Goal: Book appointment/travel/reservation

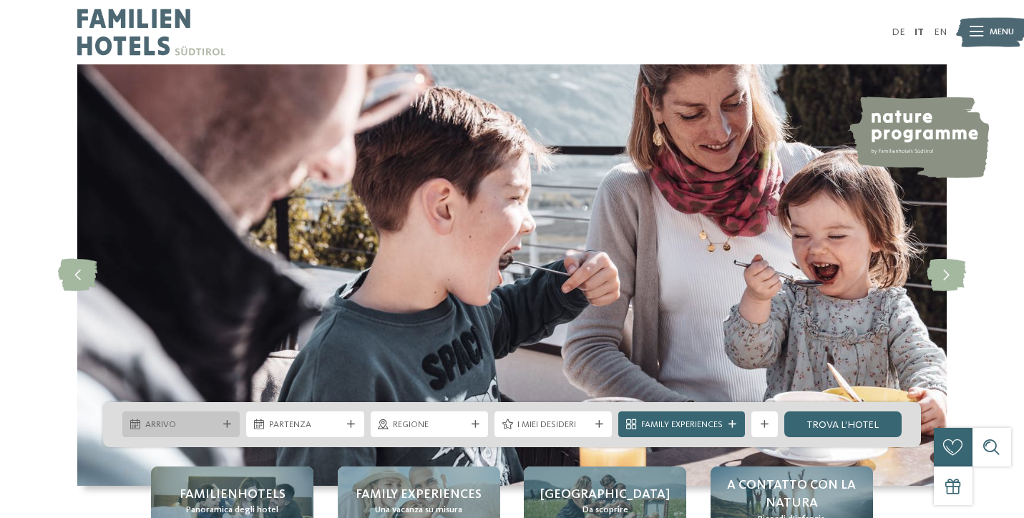
click at [201, 434] on div "Arrivo" at bounding box center [180, 424] width 117 height 26
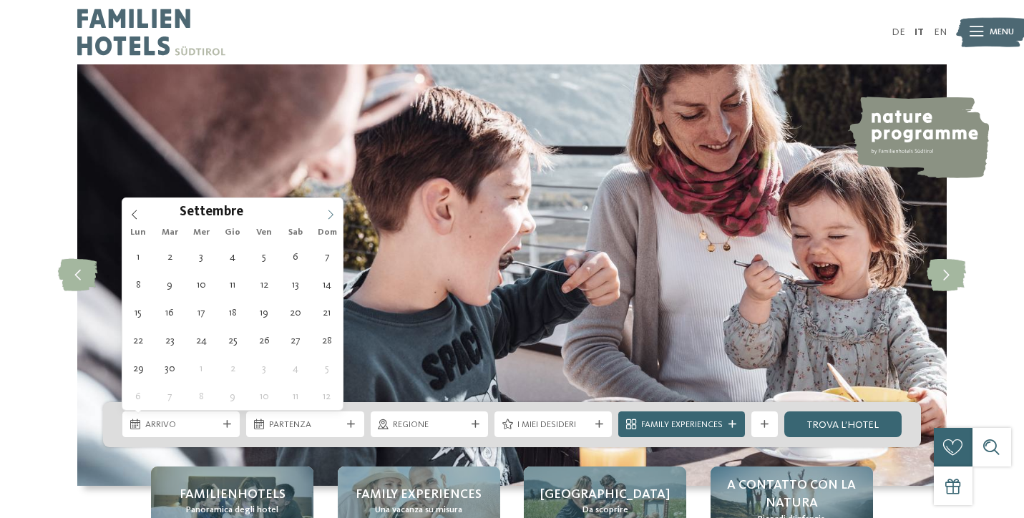
click at [328, 215] on icon at bounding box center [331, 215] width 10 height 10
click at [330, 213] on icon at bounding box center [331, 215] width 10 height 10
type div "[DATE]"
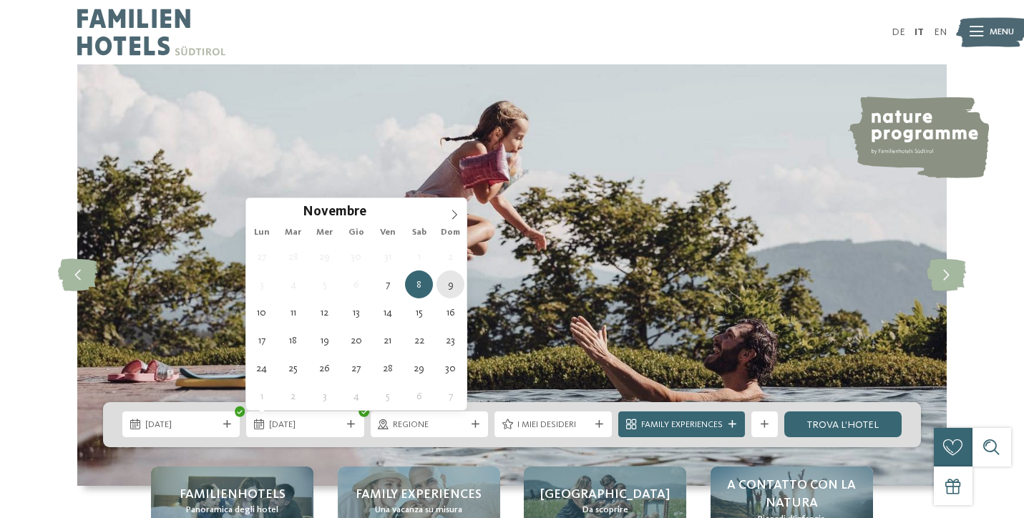
type div "[DATE]"
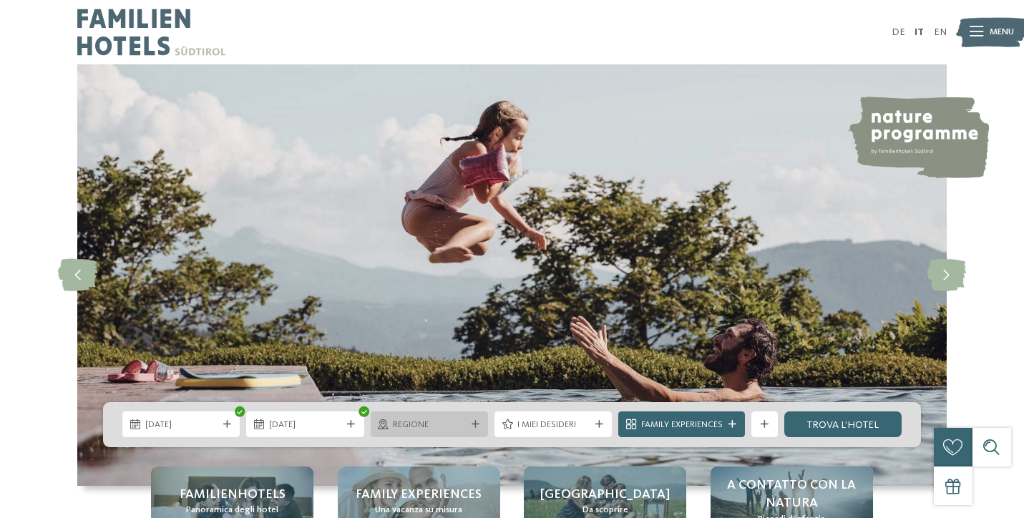
click at [449, 420] on span "Regione" at bounding box center [429, 425] width 72 height 13
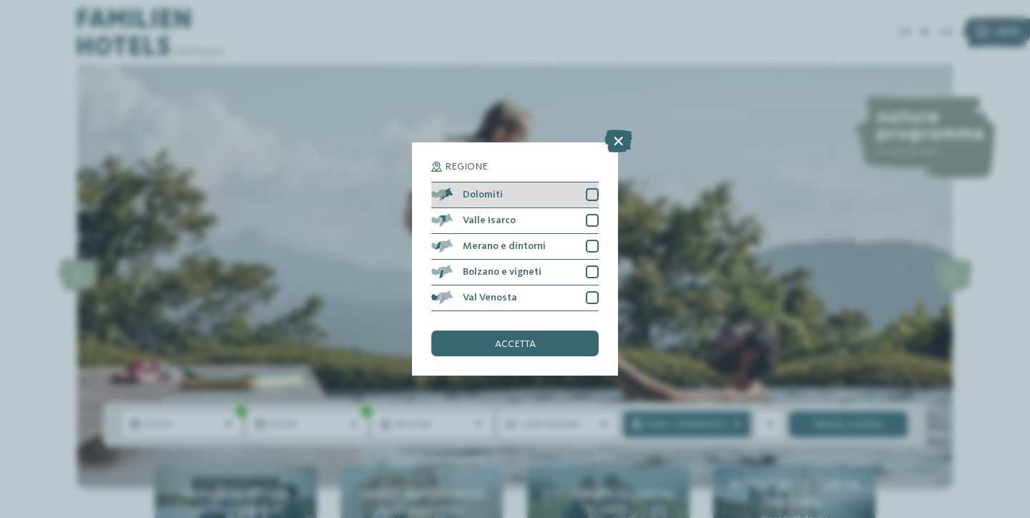
click at [595, 188] on div at bounding box center [592, 194] width 13 height 13
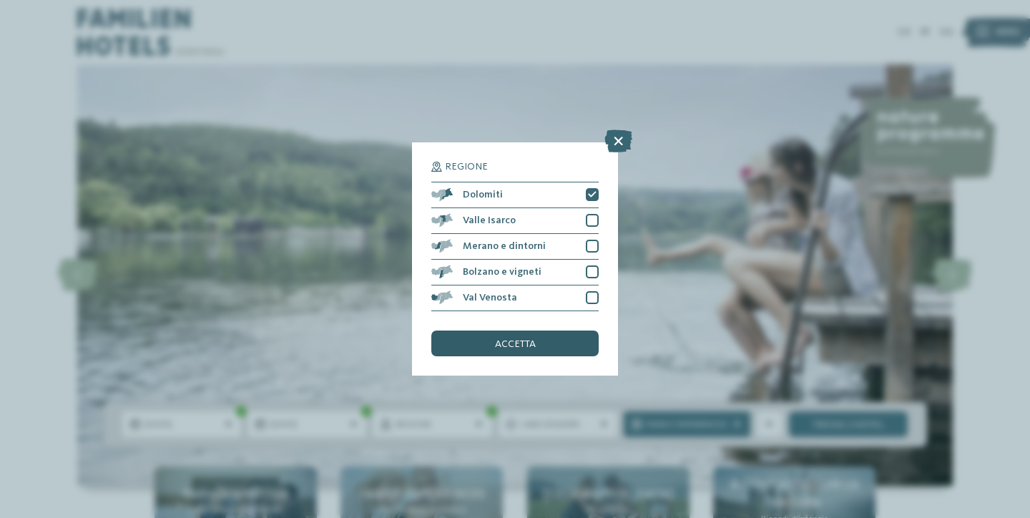
click at [532, 339] on span "accetta" at bounding box center [515, 344] width 41 height 10
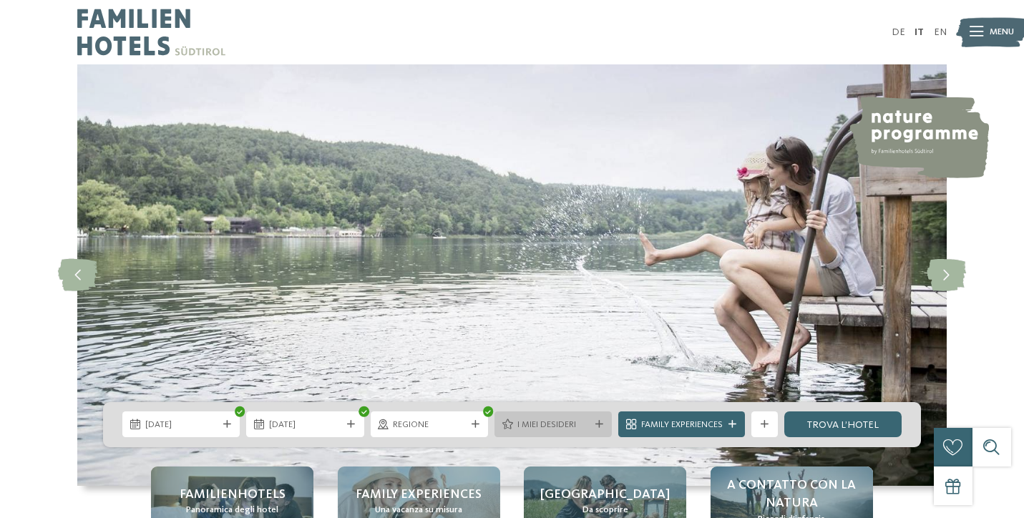
click at [542, 426] on span "I miei desideri" at bounding box center [553, 425] width 72 height 13
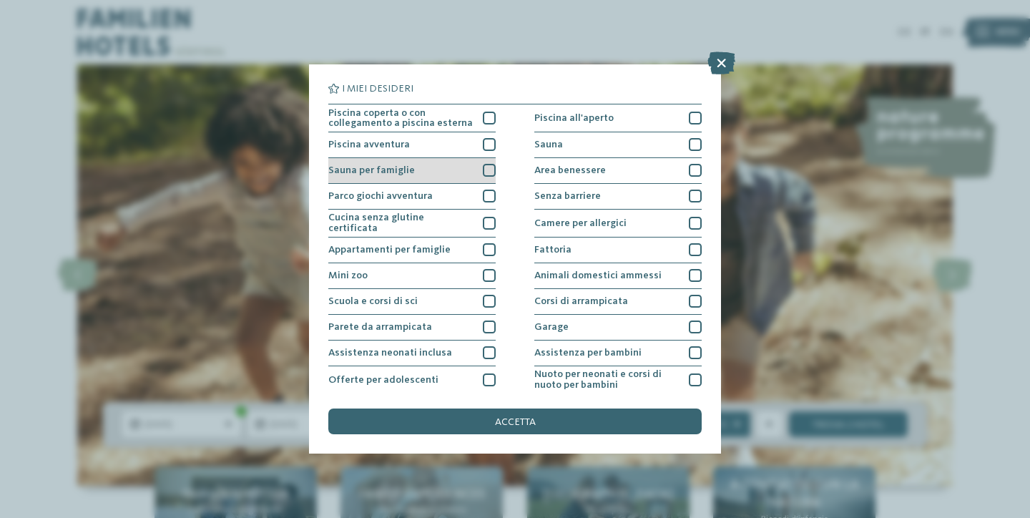
click at [491, 160] on div "Sauna per famiglie" at bounding box center [411, 171] width 167 height 26
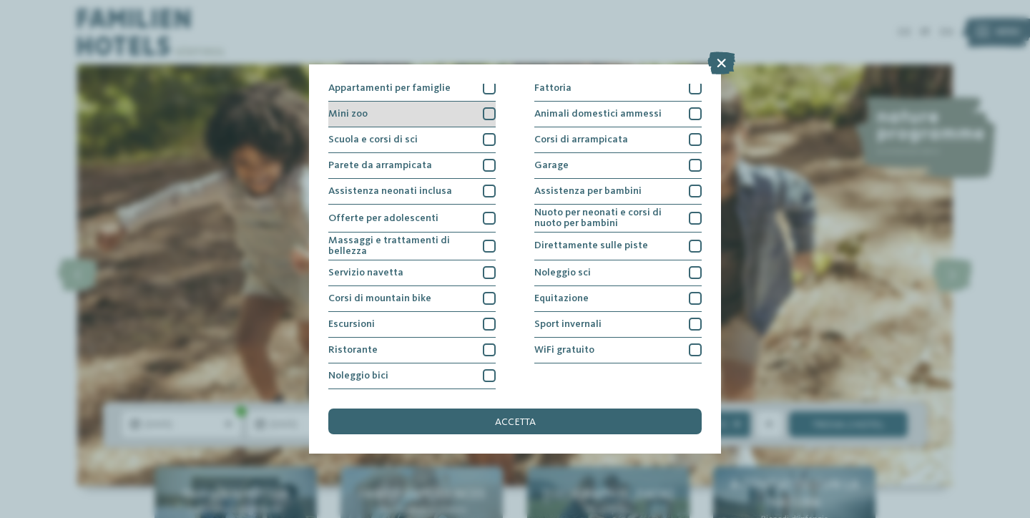
scroll to position [175, 0]
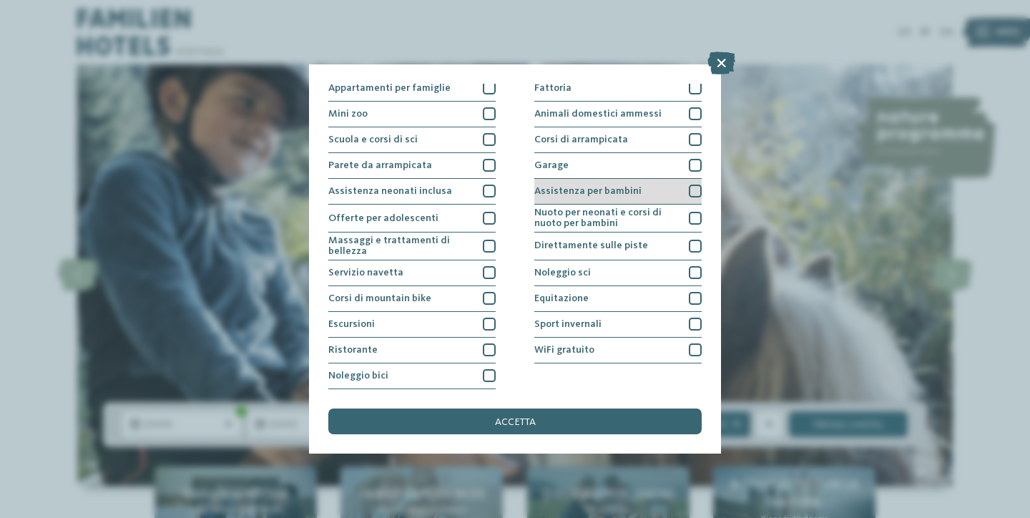
click at [656, 179] on div "Assistenza per bambini" at bounding box center [618, 192] width 167 height 26
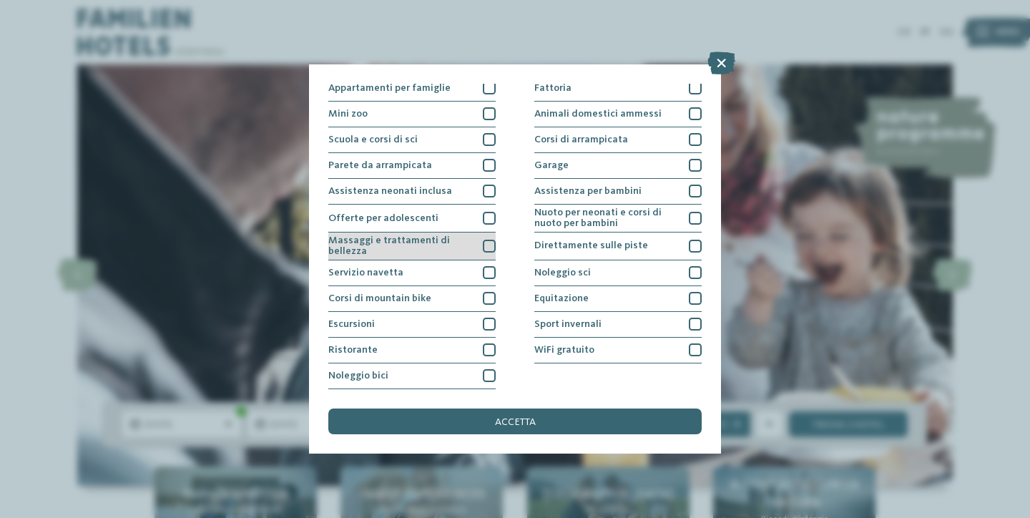
scroll to position [286, 0]
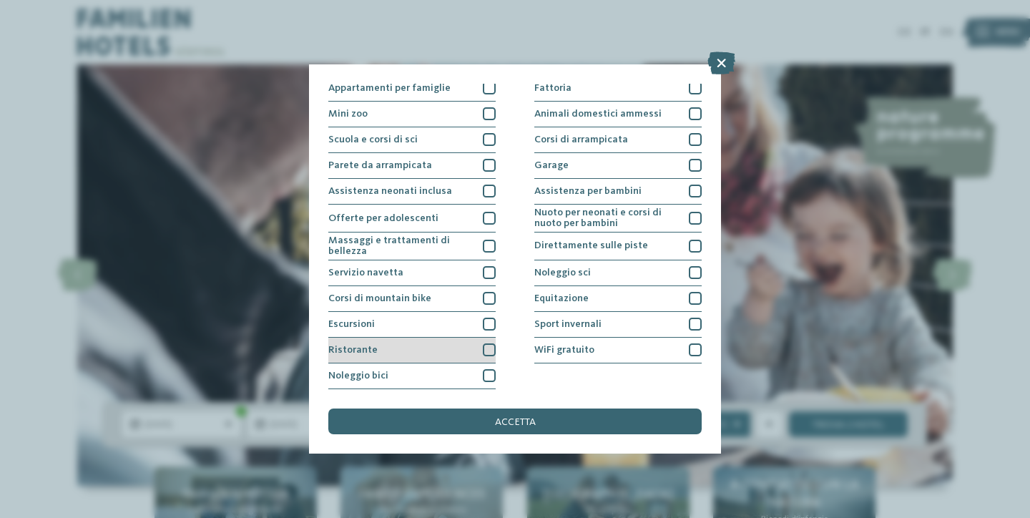
click at [404, 338] on div "Ristorante" at bounding box center [411, 351] width 167 height 26
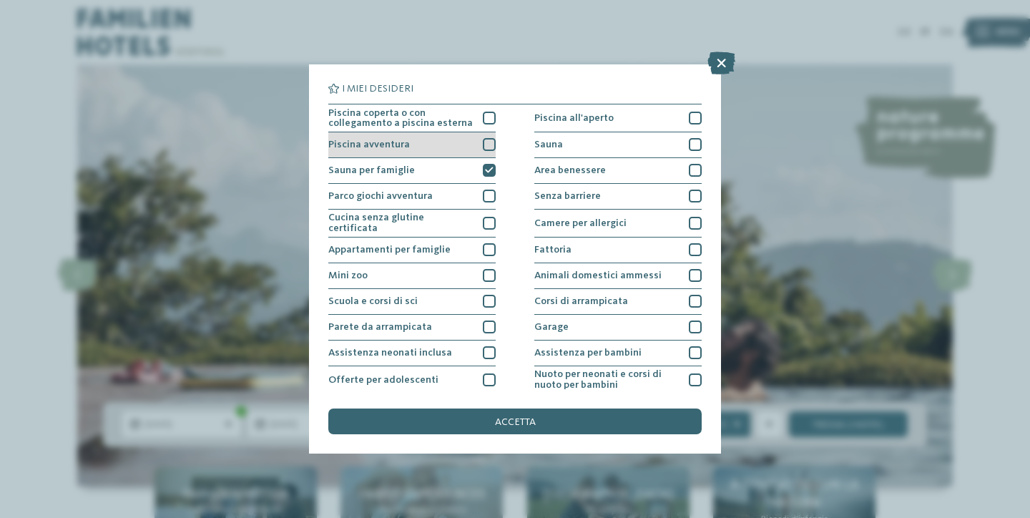
scroll to position [0, 0]
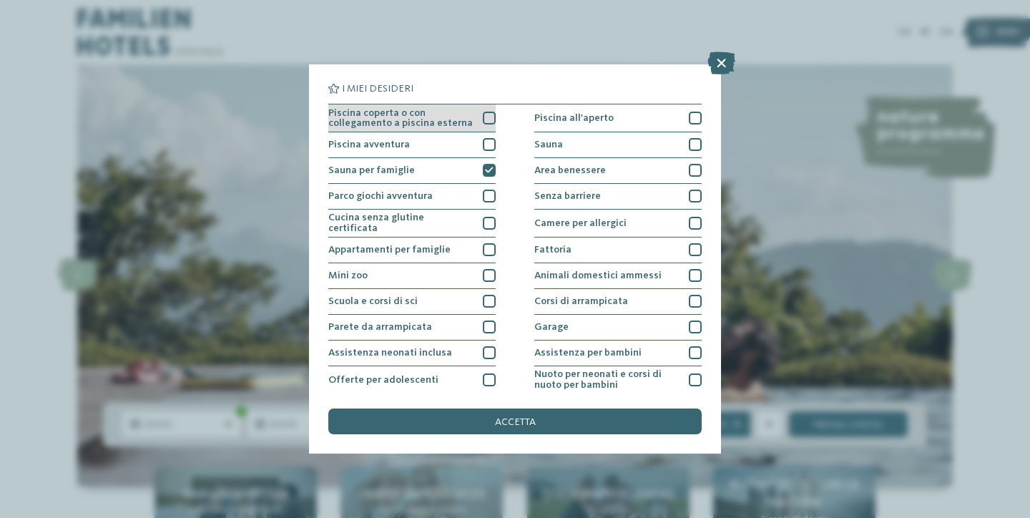
click at [489, 114] on div at bounding box center [489, 118] width 13 height 13
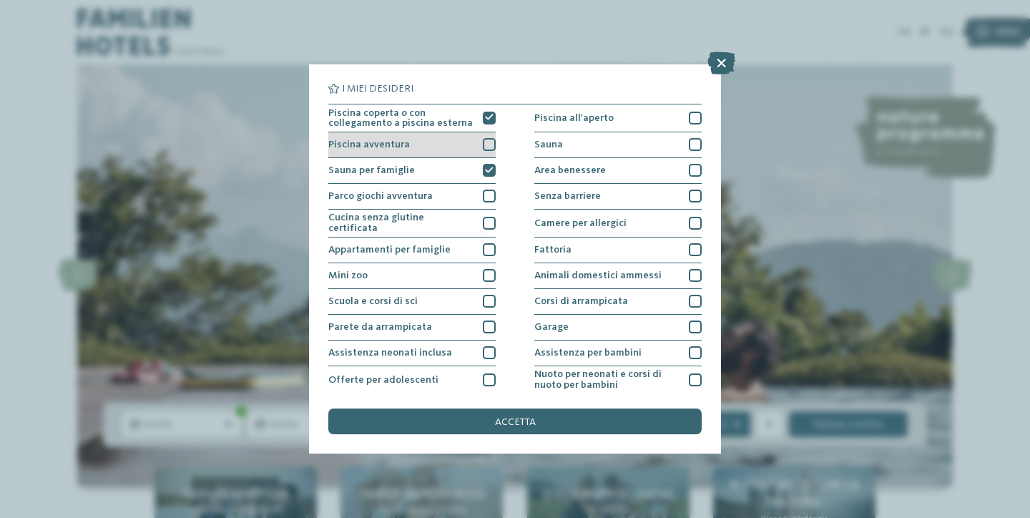
click at [485, 144] on div at bounding box center [489, 144] width 13 height 13
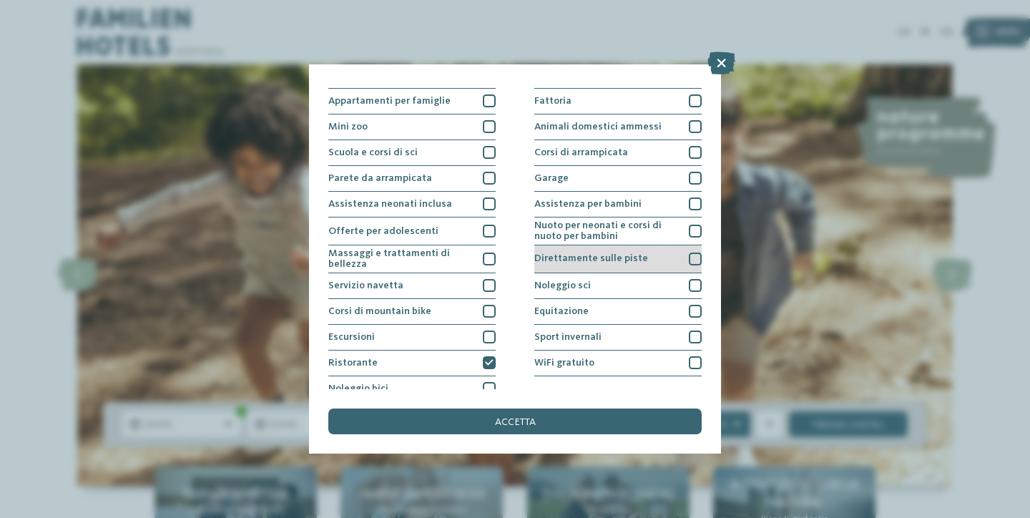
scroll to position [127, 0]
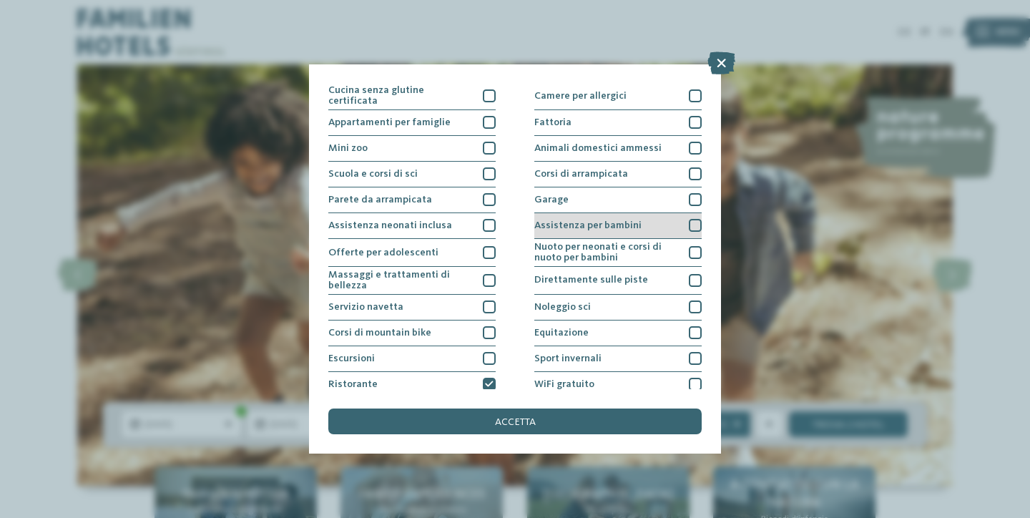
click at [668, 223] on div "Assistenza per bambini" at bounding box center [618, 226] width 167 height 26
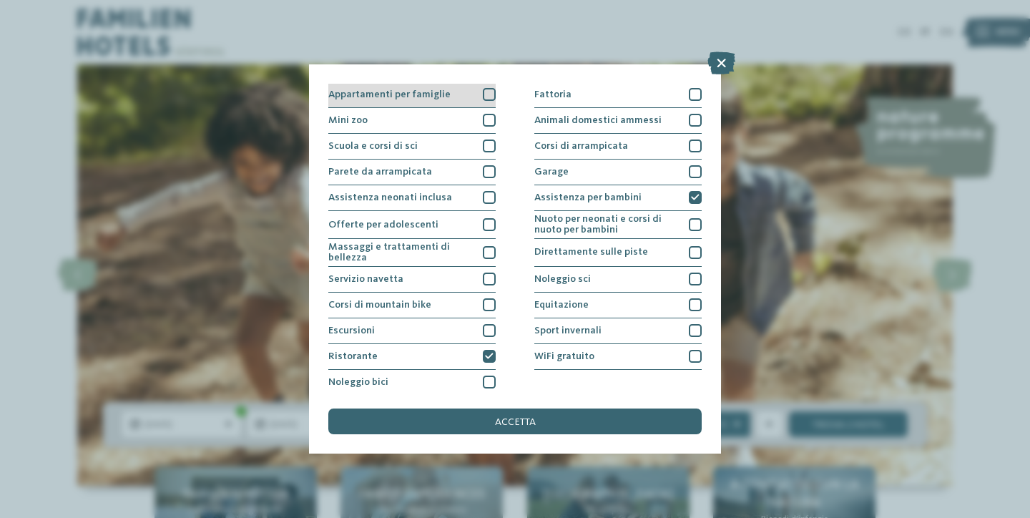
scroll to position [169, 0]
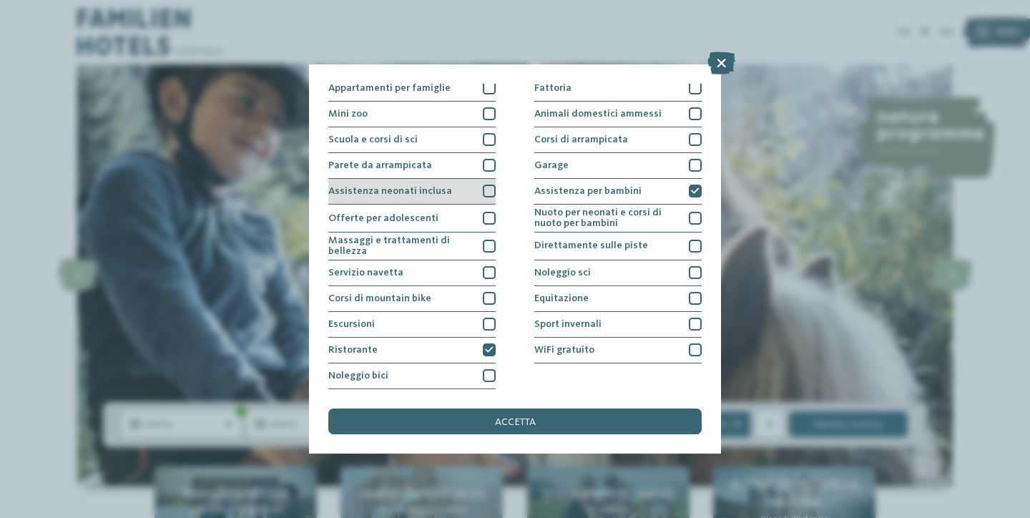
click at [487, 185] on div at bounding box center [489, 191] width 13 height 13
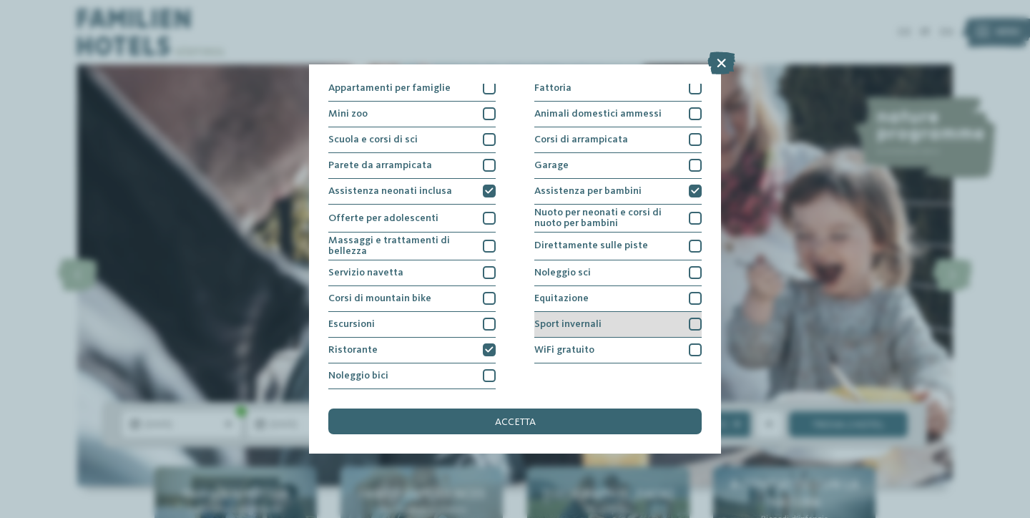
scroll to position [286, 0]
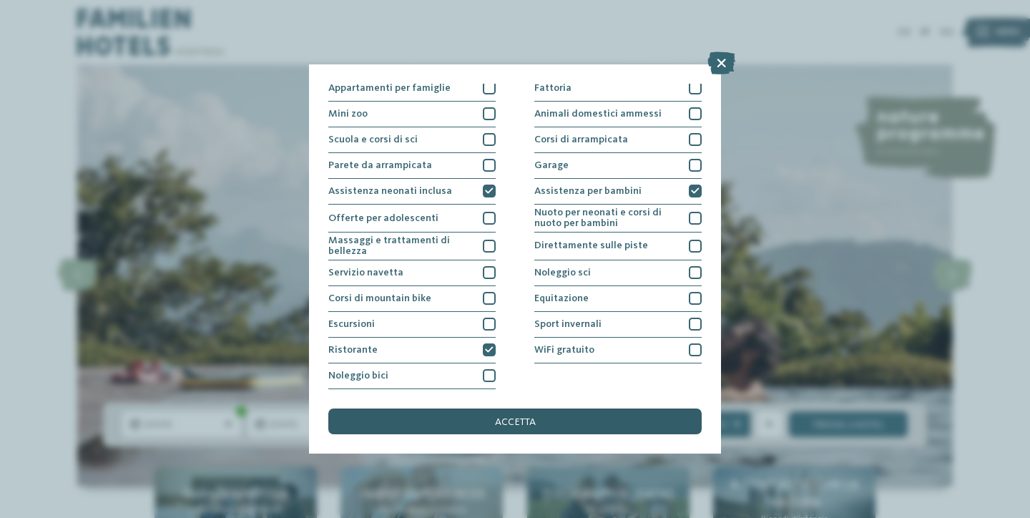
click at [535, 417] on span "accetta" at bounding box center [515, 422] width 41 height 10
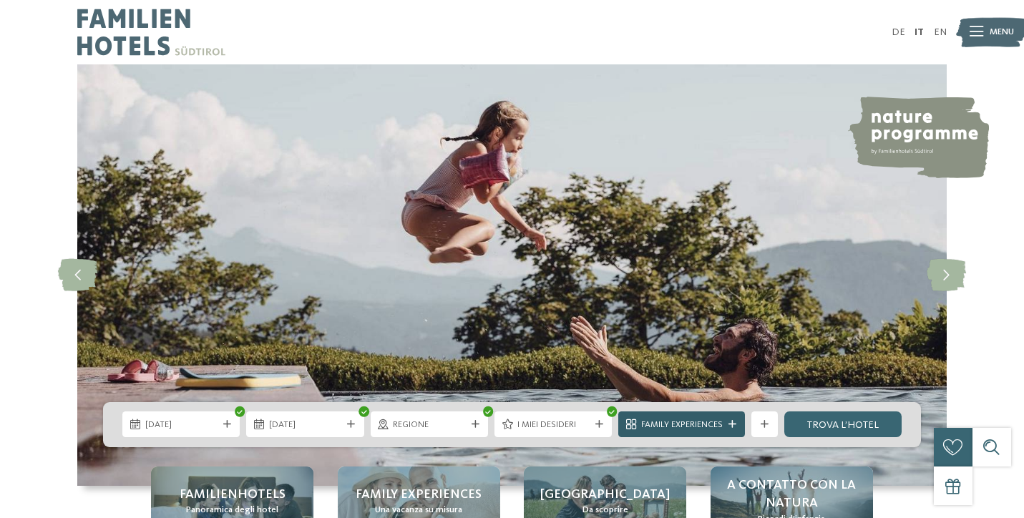
click at [674, 416] on div "Family Experiences" at bounding box center [681, 424] width 127 height 26
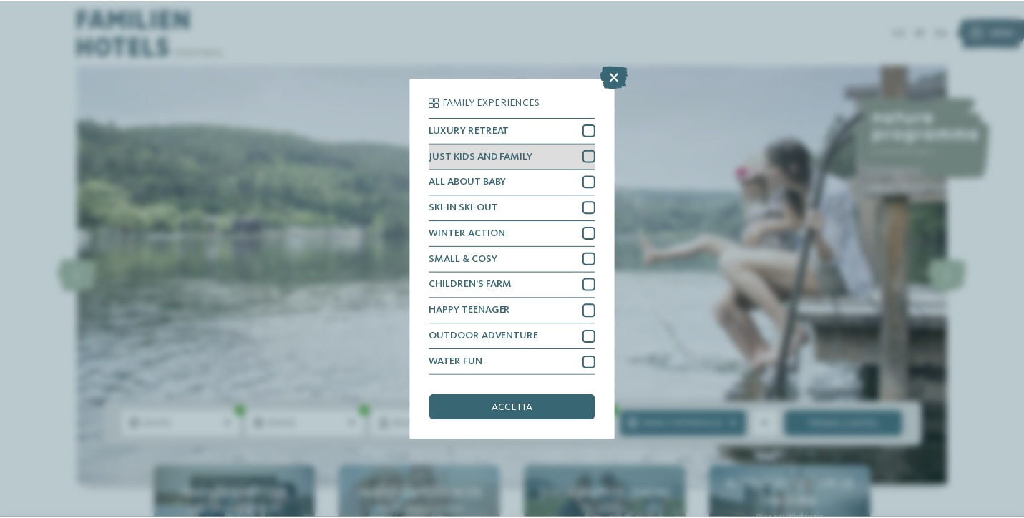
scroll to position [0, 0]
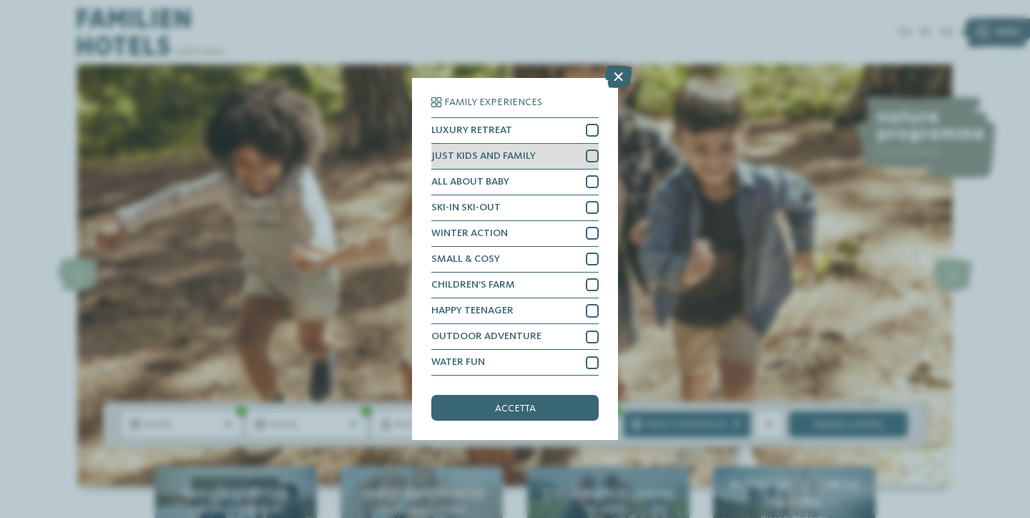
click at [535, 151] on span "JUST KIDS AND FAMILY" at bounding box center [483, 156] width 104 height 10
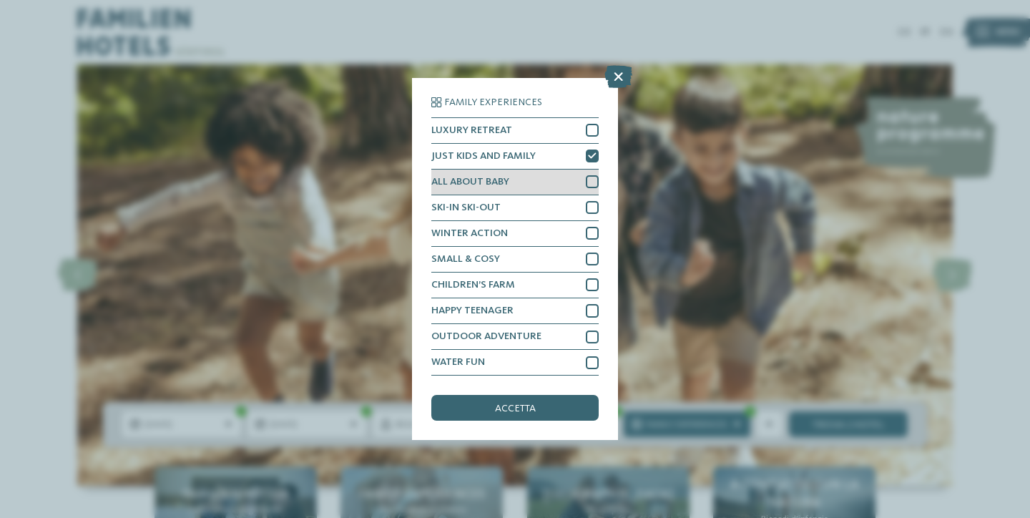
click at [531, 170] on div "ALL ABOUT BABY" at bounding box center [514, 183] width 167 height 26
click at [512, 404] on span "accetta" at bounding box center [515, 409] width 41 height 10
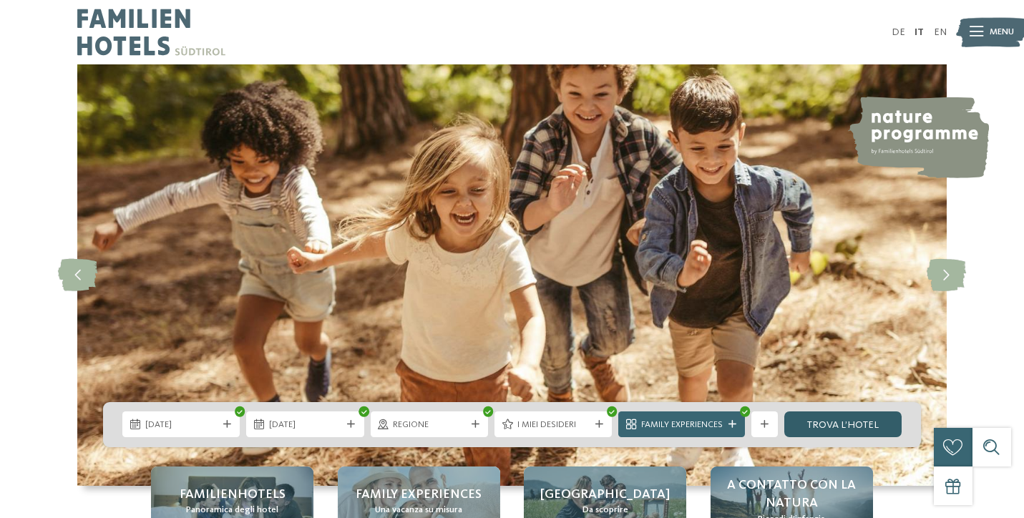
click at [821, 419] on link "trova l’hotel" at bounding box center [842, 424] width 117 height 26
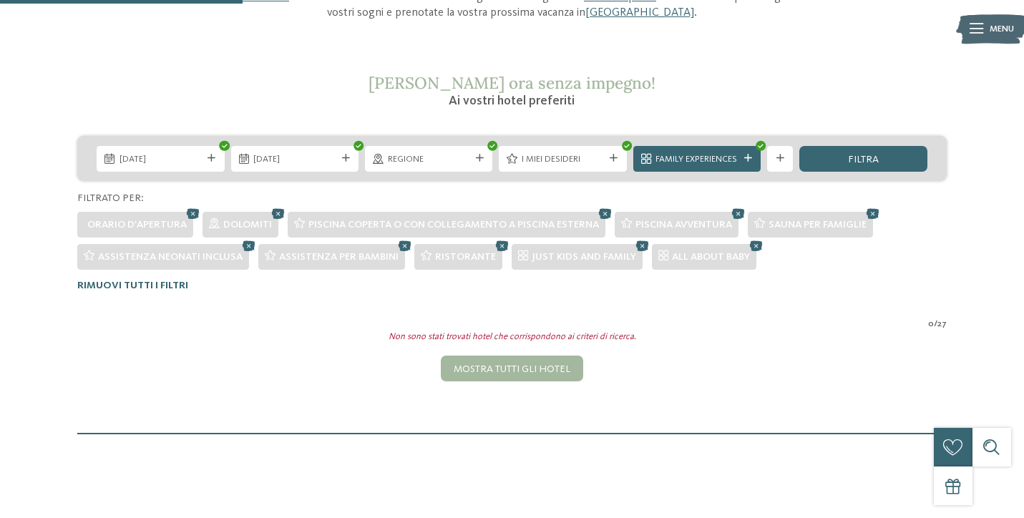
scroll to position [194, 0]
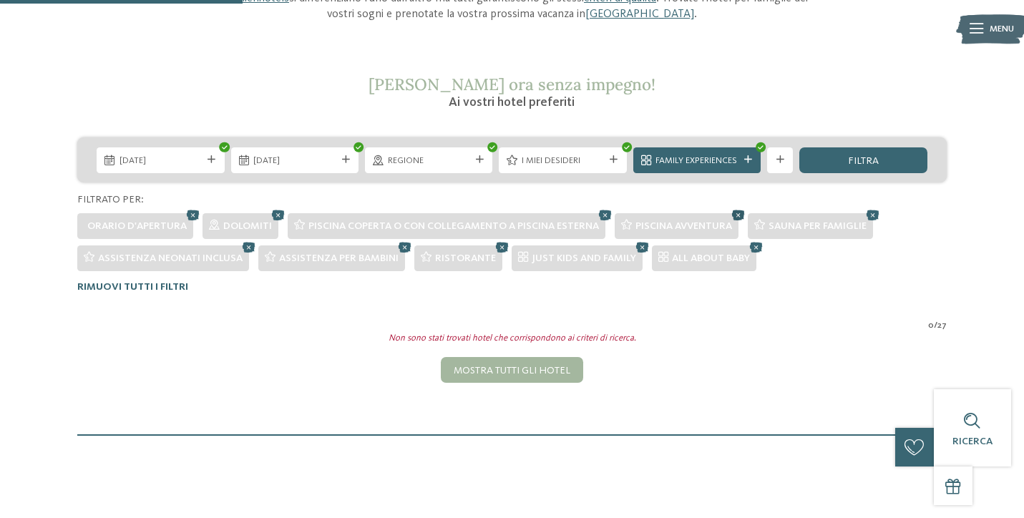
click at [741, 214] on icon at bounding box center [737, 214] width 19 height 17
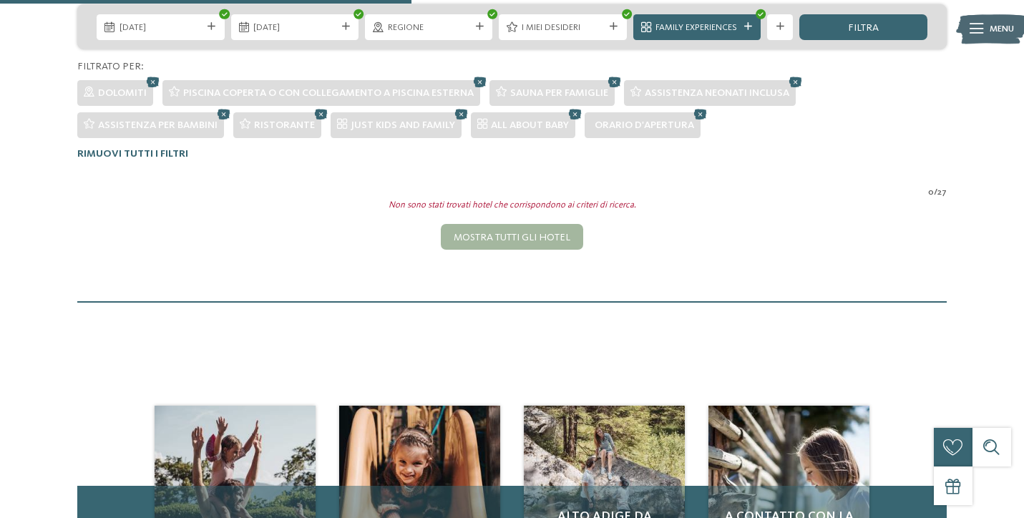
scroll to position [326, 0]
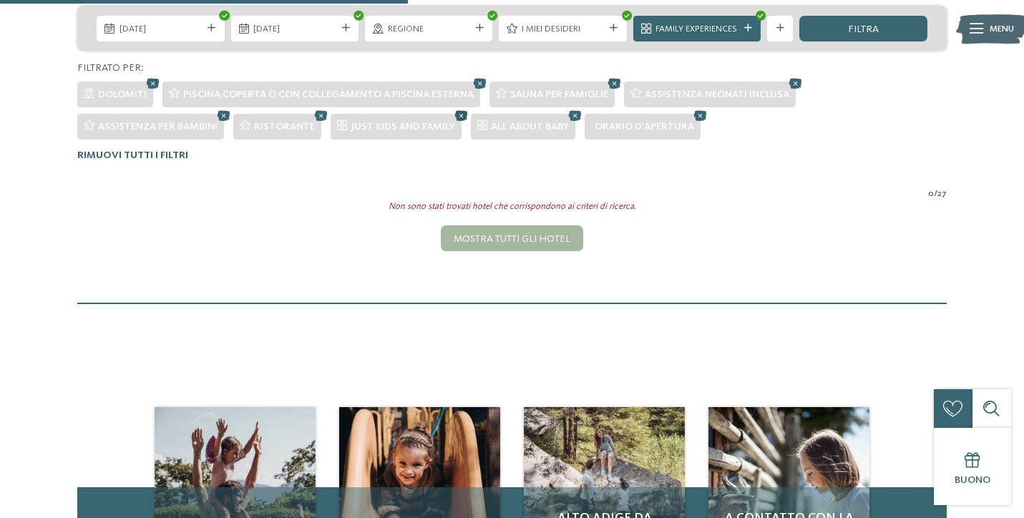
click at [456, 115] on icon at bounding box center [461, 115] width 19 height 17
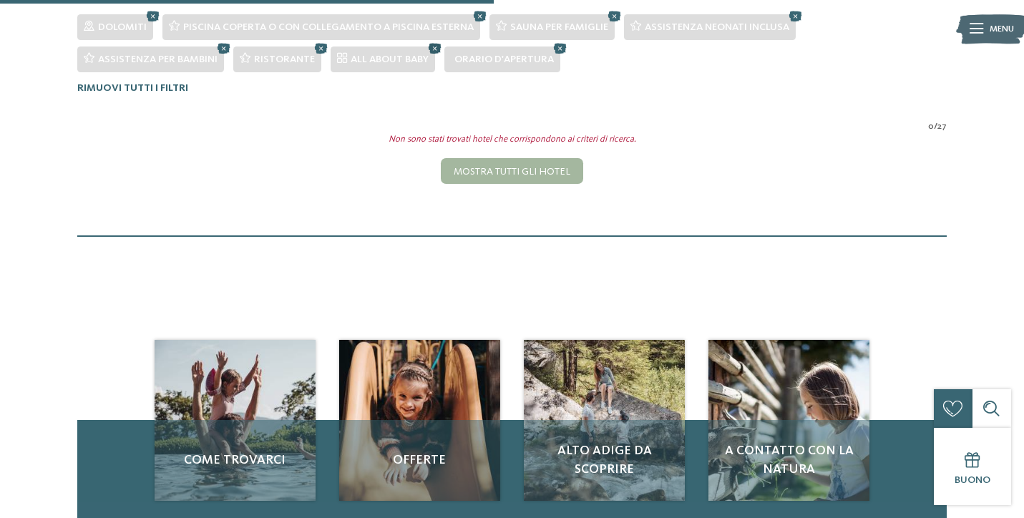
scroll to position [393, 0]
click at [436, 49] on icon at bounding box center [434, 47] width 19 height 17
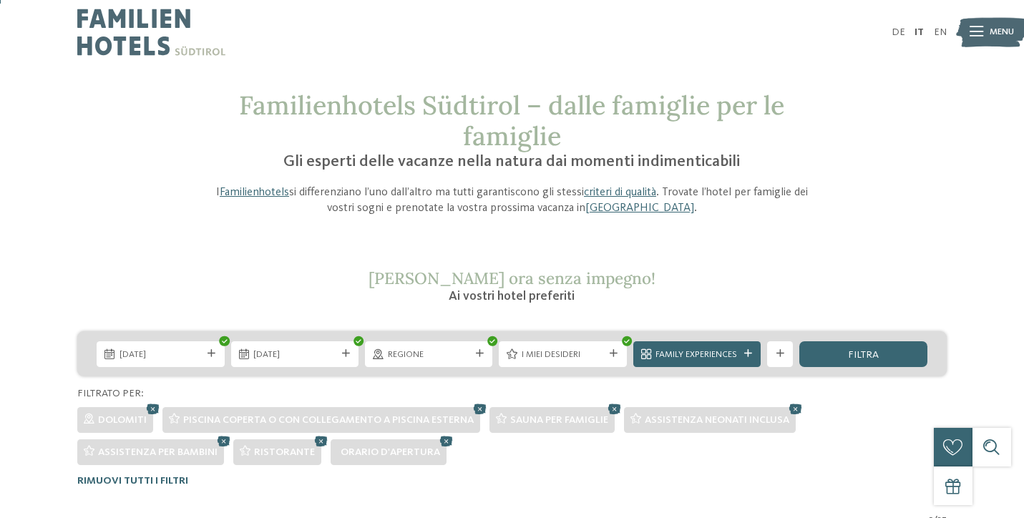
scroll to position [0, 0]
